Goal: Transaction & Acquisition: Purchase product/service

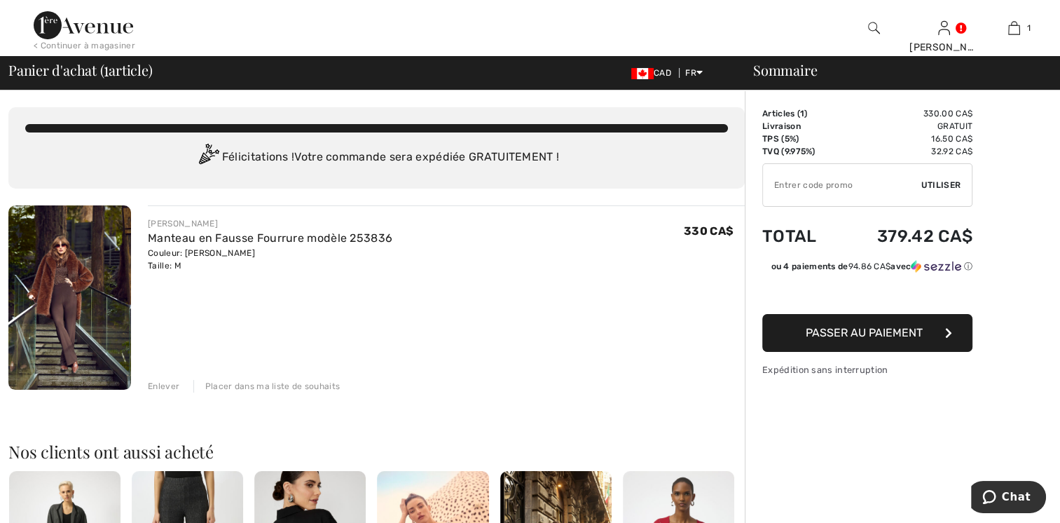
click at [881, 334] on span "Passer au paiement" at bounding box center [864, 332] width 117 height 13
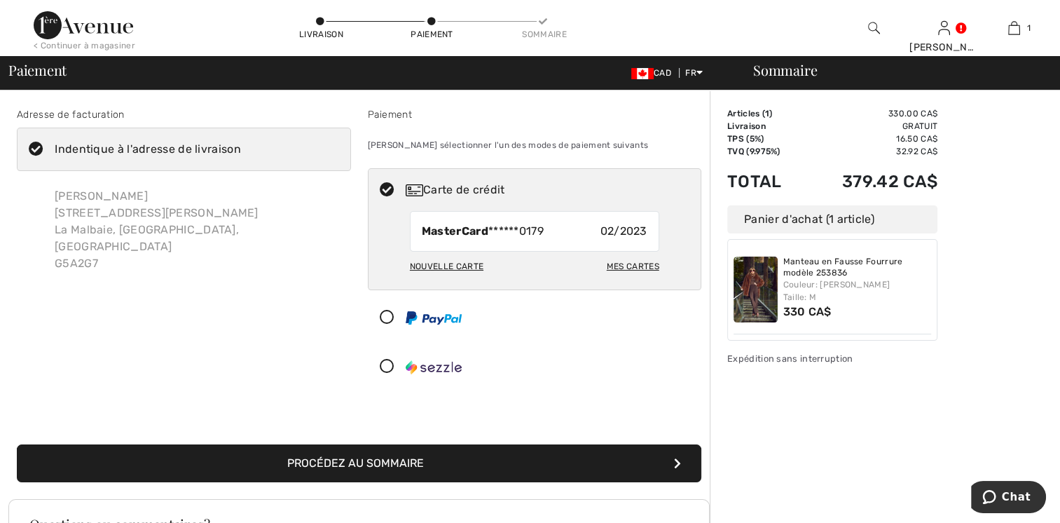
click at [464, 265] on div "Nouvelle carte" at bounding box center [447, 266] width 74 height 24
radio input "true"
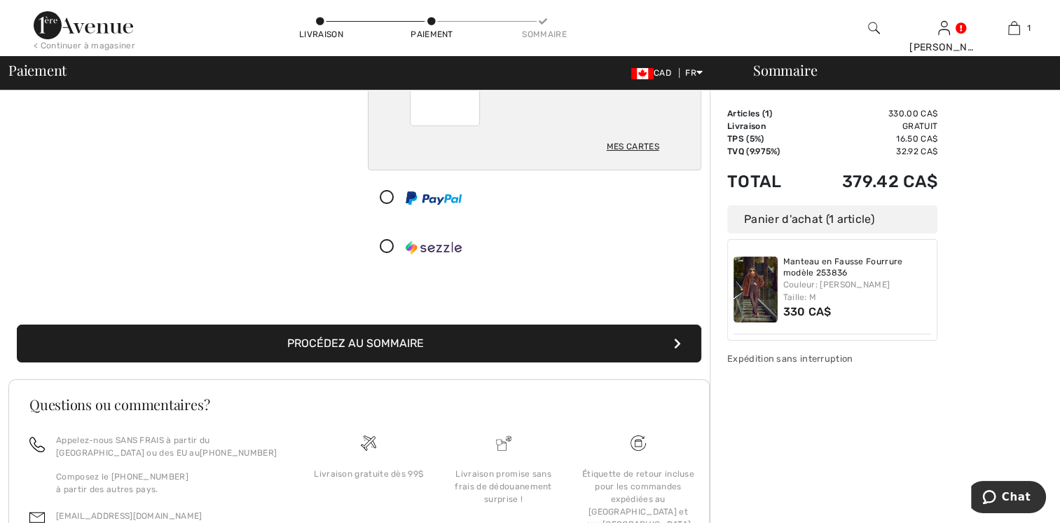
scroll to position [280, 0]
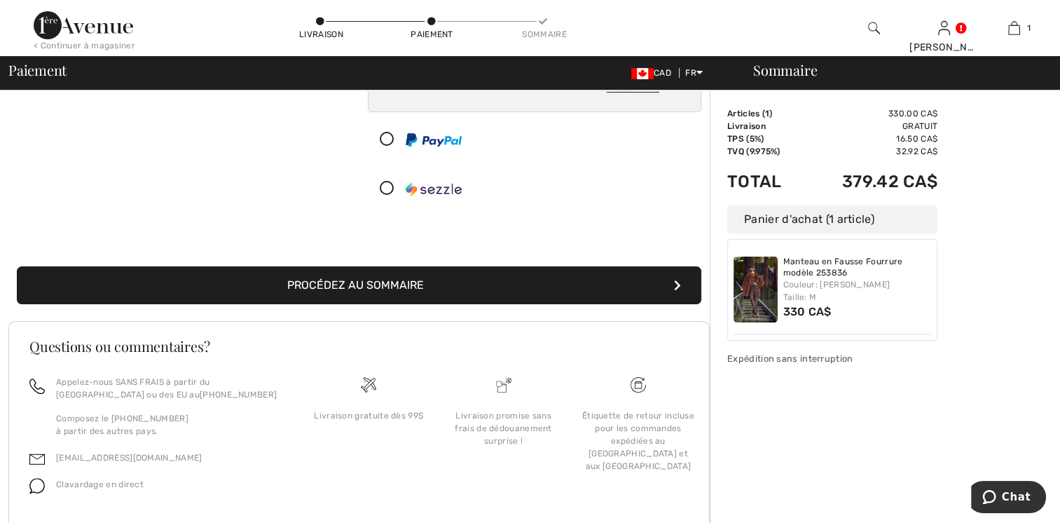
click at [566, 287] on button "Procédez au sommaire" at bounding box center [359, 285] width 685 height 38
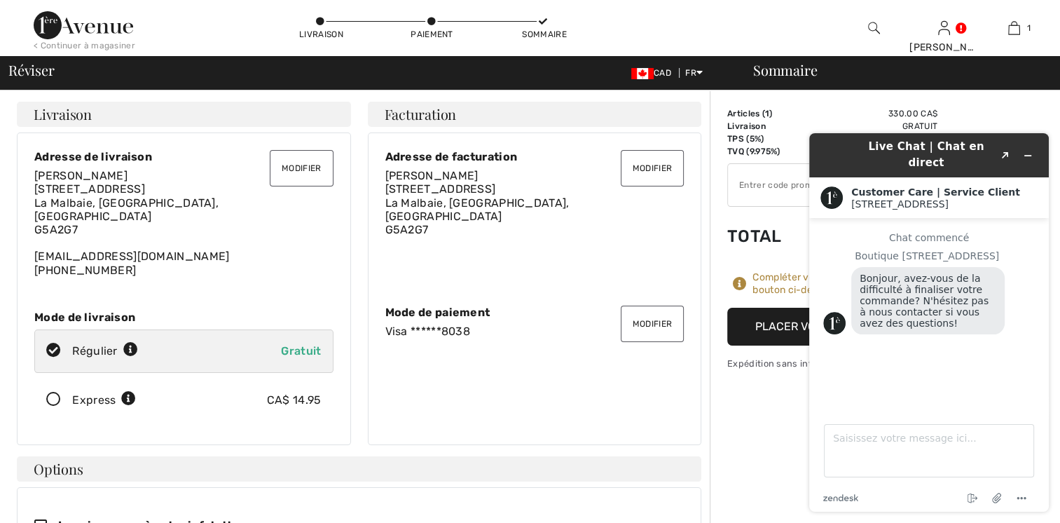
drag, startPoint x: 830, startPoint y: 140, endPoint x: 839, endPoint y: 140, distance: 8.4
click at [830, 140] on div "Live Chat | Chat en direct Created with Sketch." at bounding box center [929, 155] width 220 height 33
click at [1026, 156] on icon "Réduire le widget" at bounding box center [1028, 156] width 6 height 0
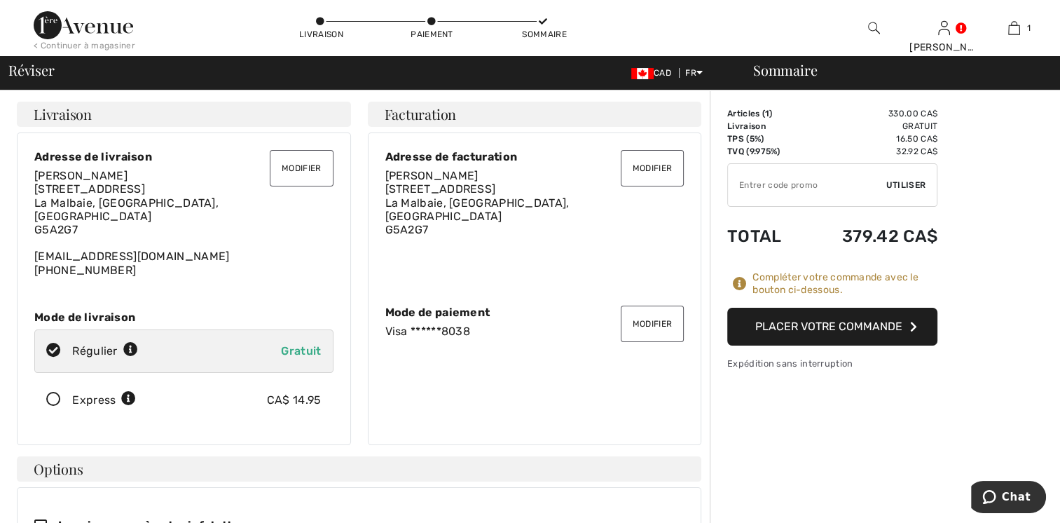
click at [787, 315] on button "Placer votre commande" at bounding box center [832, 327] width 210 height 38
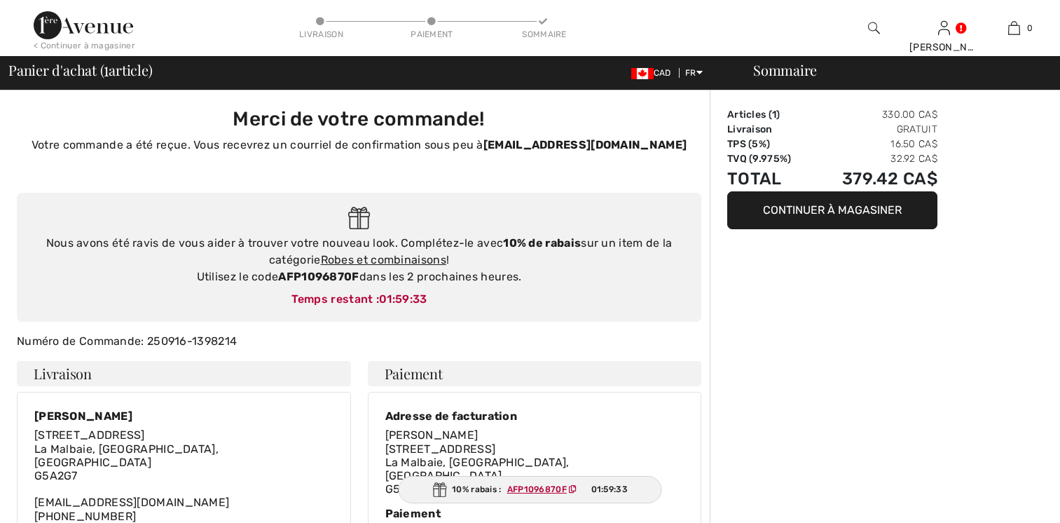
checkbox input "true"
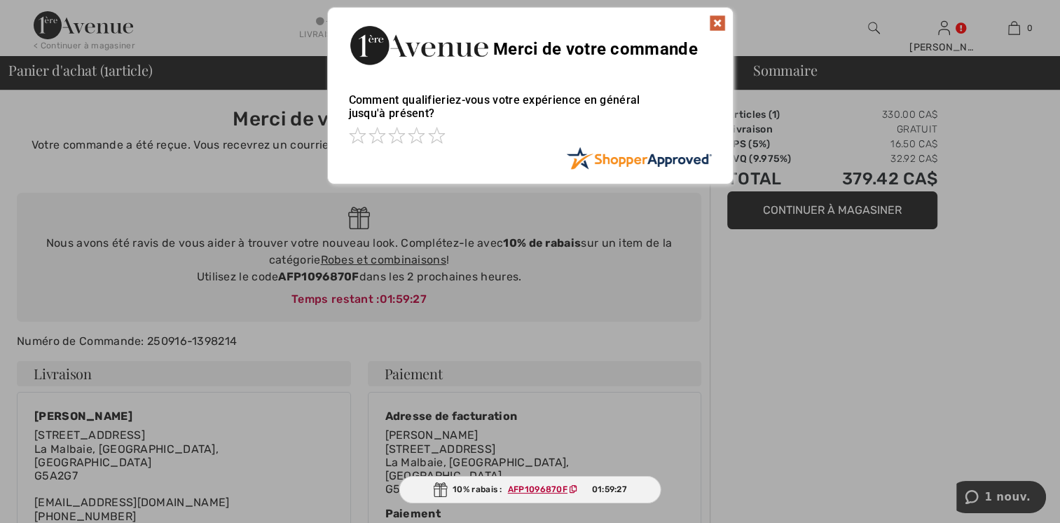
click at [723, 21] on img at bounding box center [717, 23] width 17 height 17
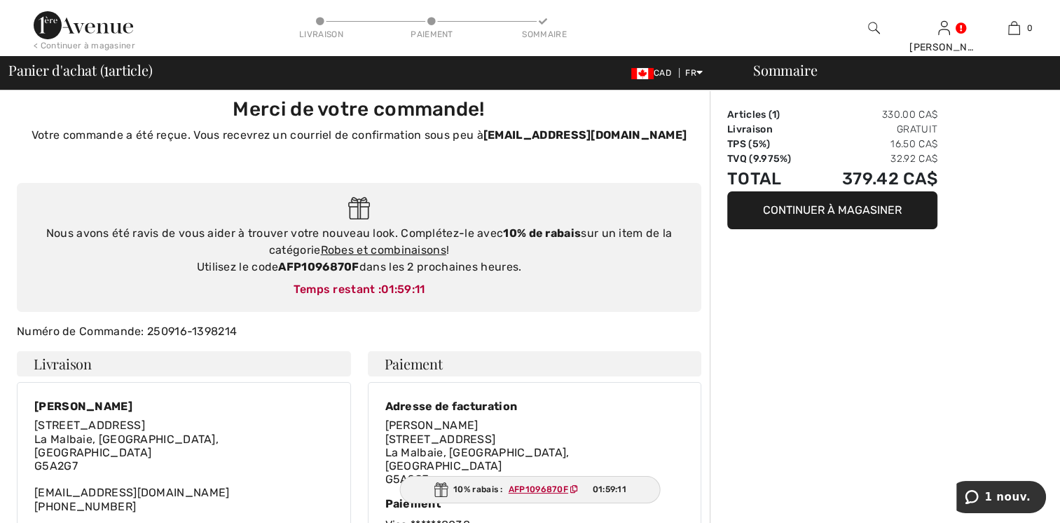
scroll to position [13, 0]
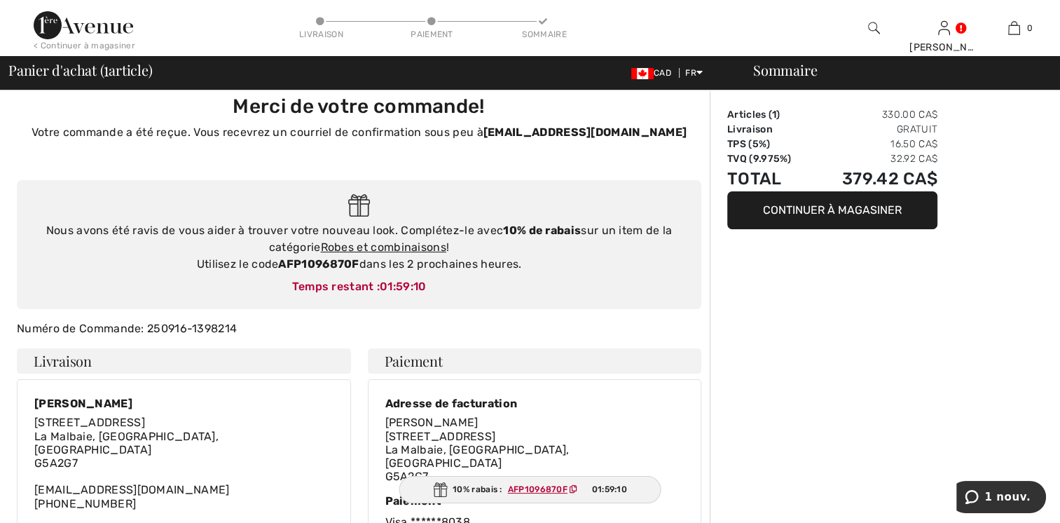
drag, startPoint x: 902, startPoint y: 301, endPoint x: 917, endPoint y: 228, distance: 75.0
click at [909, 270] on div "Sommaire Articles ( 1 ) 330.00 CA$ Livraison Gratuit TPS (5%) 16.50 CA$ TVQ (9.…" at bounding box center [885, 528] width 350 height 900
